Goal: Book appointment/travel/reservation

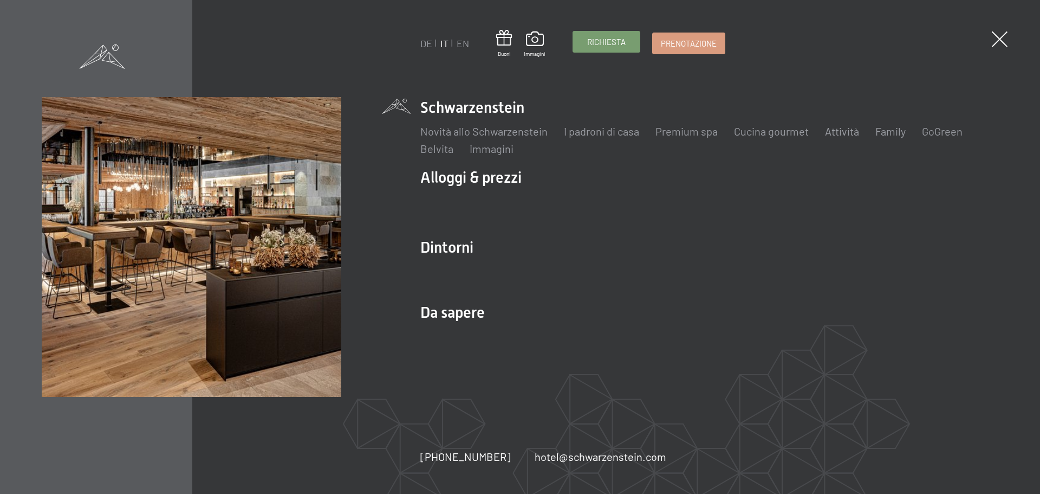
click at [622, 44] on span "Richiesta" at bounding box center [606, 41] width 38 height 11
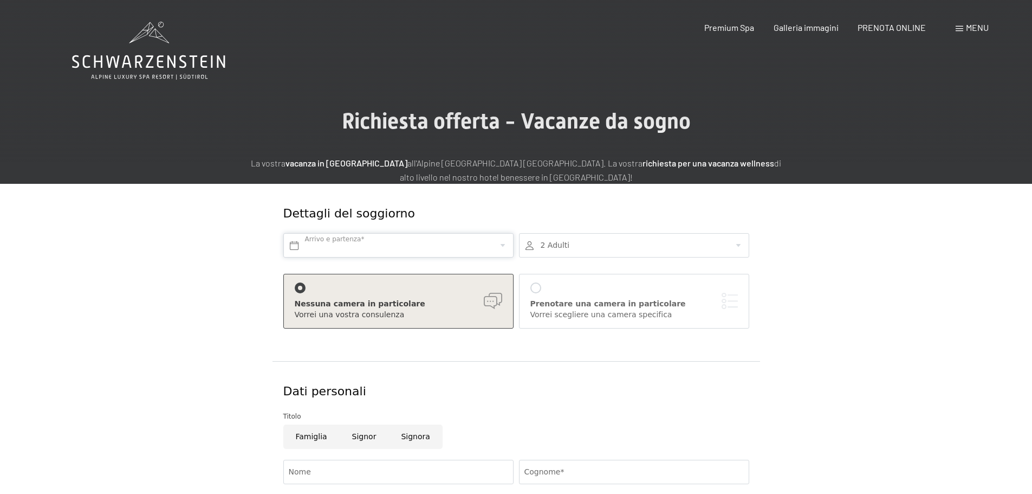
click at [438, 242] on input "text" at bounding box center [398, 245] width 230 height 24
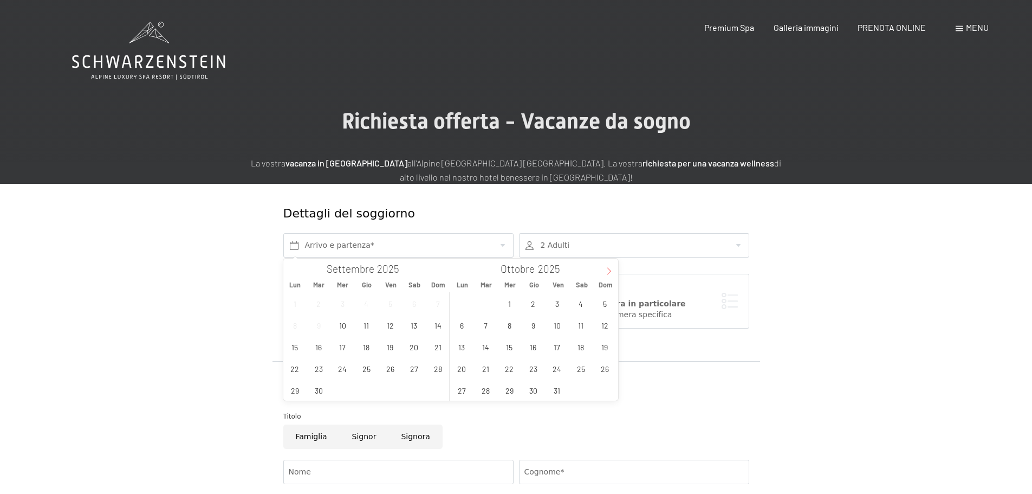
click at [608, 269] on icon at bounding box center [609, 271] width 4 height 7
click at [587, 305] on span "1" at bounding box center [580, 303] width 21 height 21
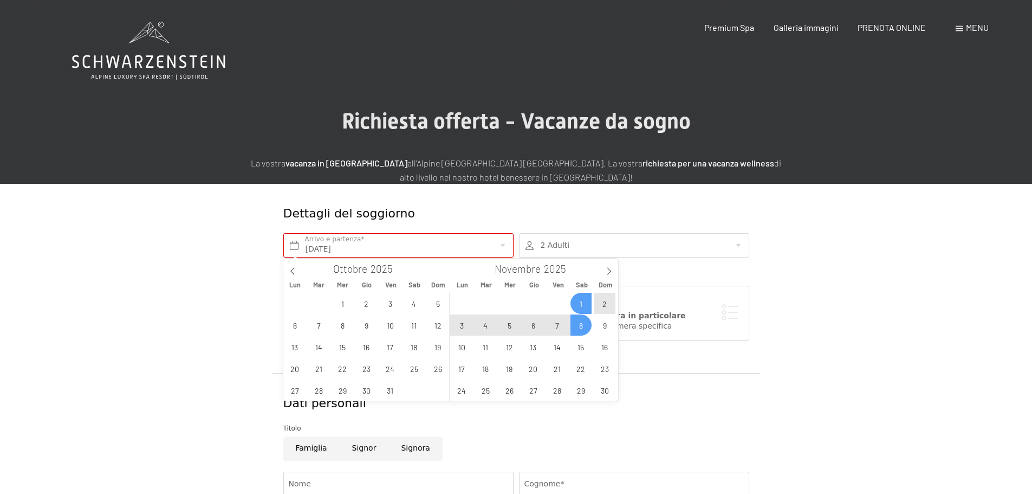
click at [582, 320] on span "8" at bounding box center [580, 324] width 21 height 21
type input "Sab. 01/11/2025 - Sab. 08/11/2025"
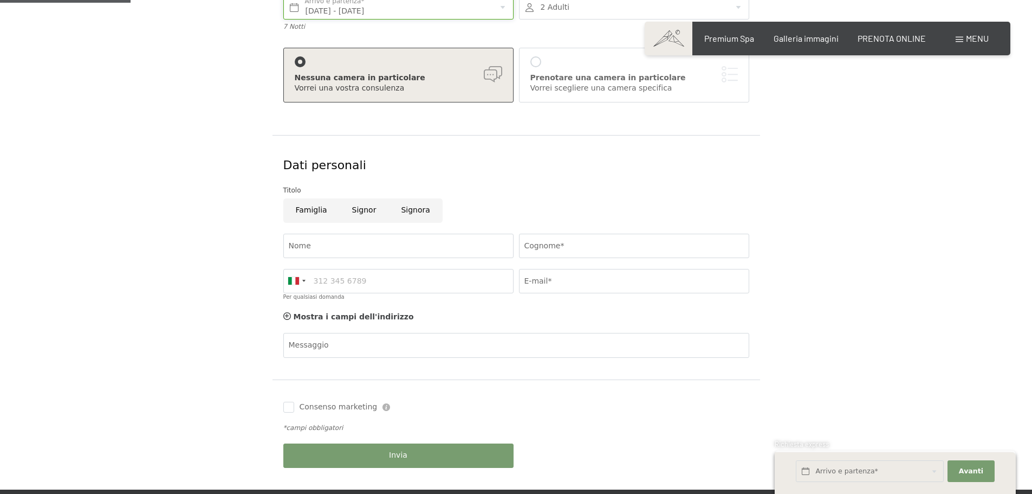
scroll to position [271, 0]
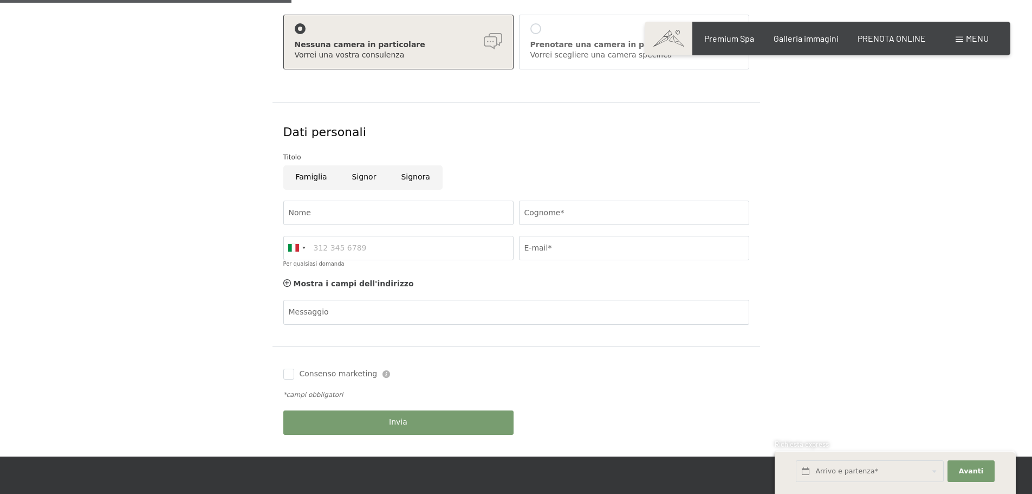
click at [391, 176] on input "Signora" at bounding box center [415, 177] width 54 height 24
radio input "true"
click at [363, 204] on input "Nome" at bounding box center [398, 212] width 230 height 24
type input "Cecilia"
click at [565, 211] on input "Cognome*" at bounding box center [634, 212] width 230 height 24
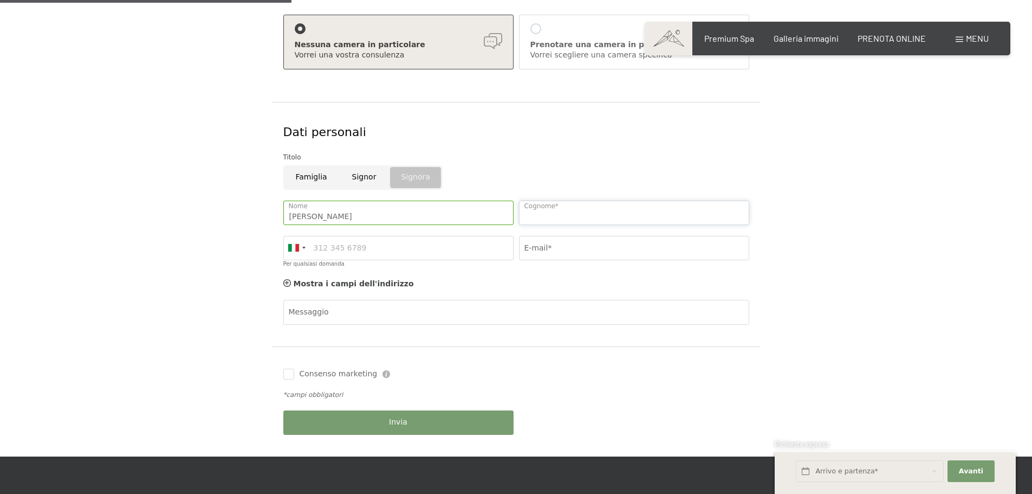
type input "Roda"
click at [458, 247] on input "Per qualsiasi domanda" at bounding box center [398, 248] width 230 height 24
type input "3384650520"
click at [563, 248] on input "E-mail*" at bounding box center [634, 248] width 230 height 24
type input "ceciliaroda4@gmail.com"
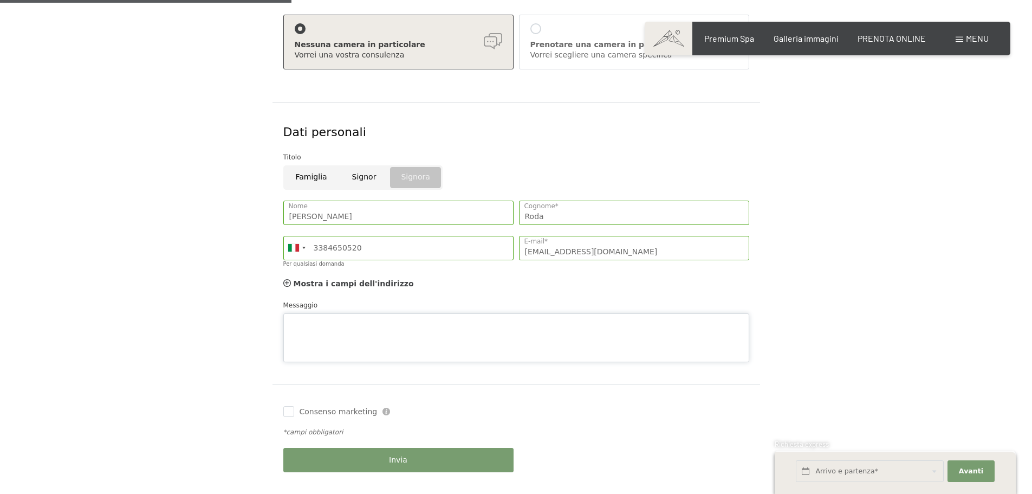
click at [412, 308] on div "Messaggio" at bounding box center [516, 331] width 466 height 62
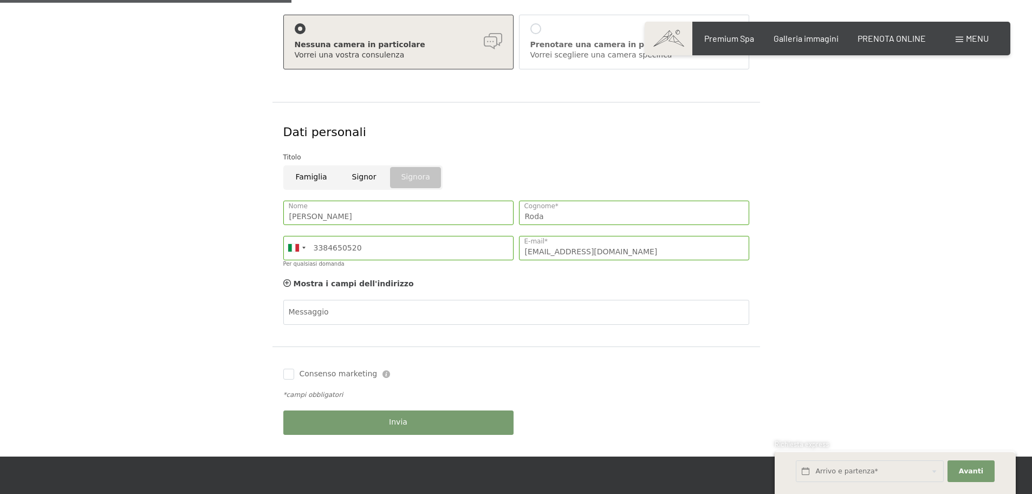
click at [478, 389] on div "Consenso marketing Il sottoscritto, letta e compresa l’informativa di cui a que…" at bounding box center [517, 401] width 488 height 110
click at [436, 425] on button "Invia" at bounding box center [398, 422] width 230 height 24
